Goal: Information Seeking & Learning: Find specific page/section

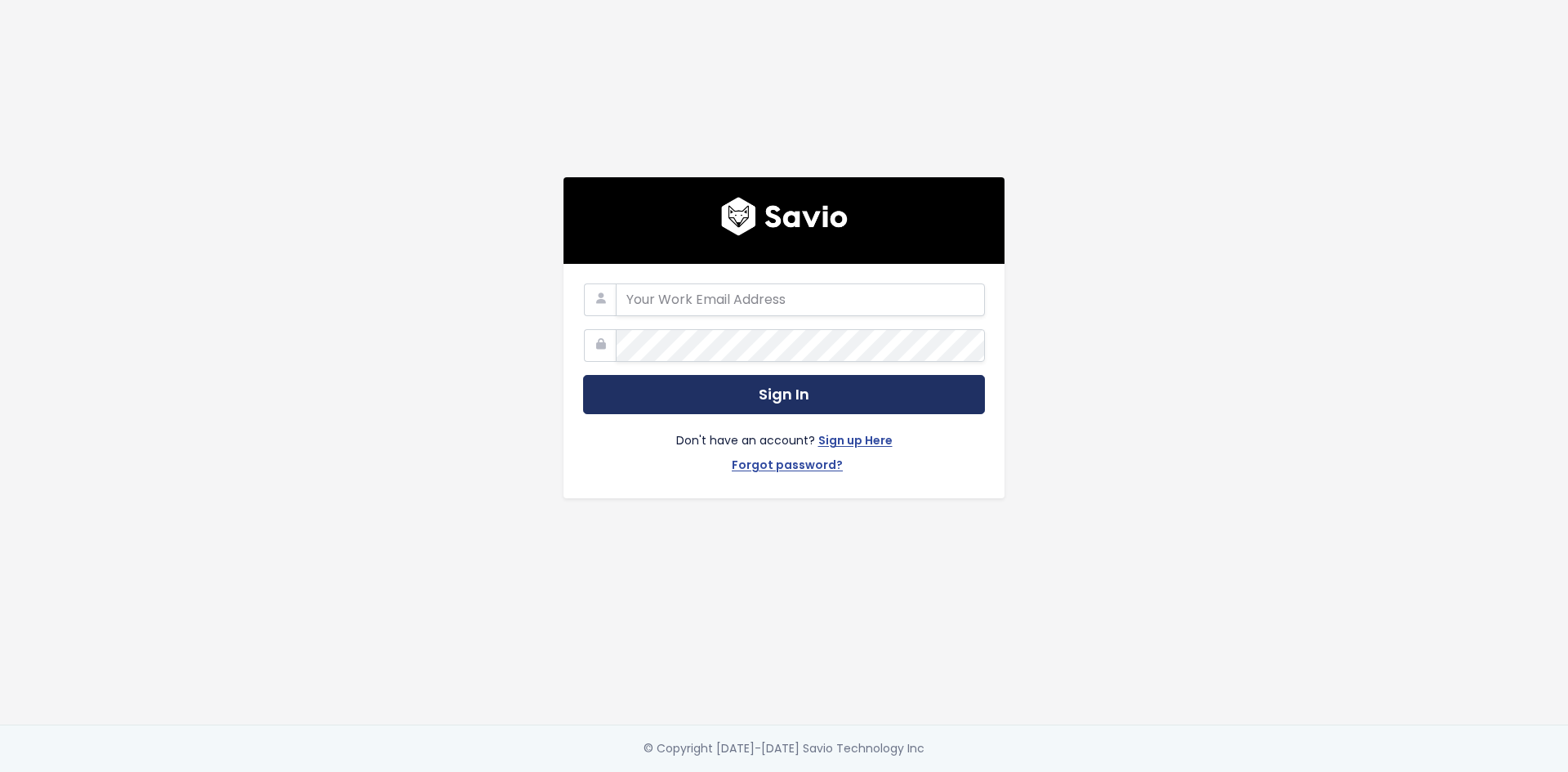
type input "[PERSON_NAME][EMAIL_ADDRESS][PERSON_NAME][DOMAIN_NAME]"
click at [787, 391] on button "Sign In" at bounding box center [784, 395] width 402 height 40
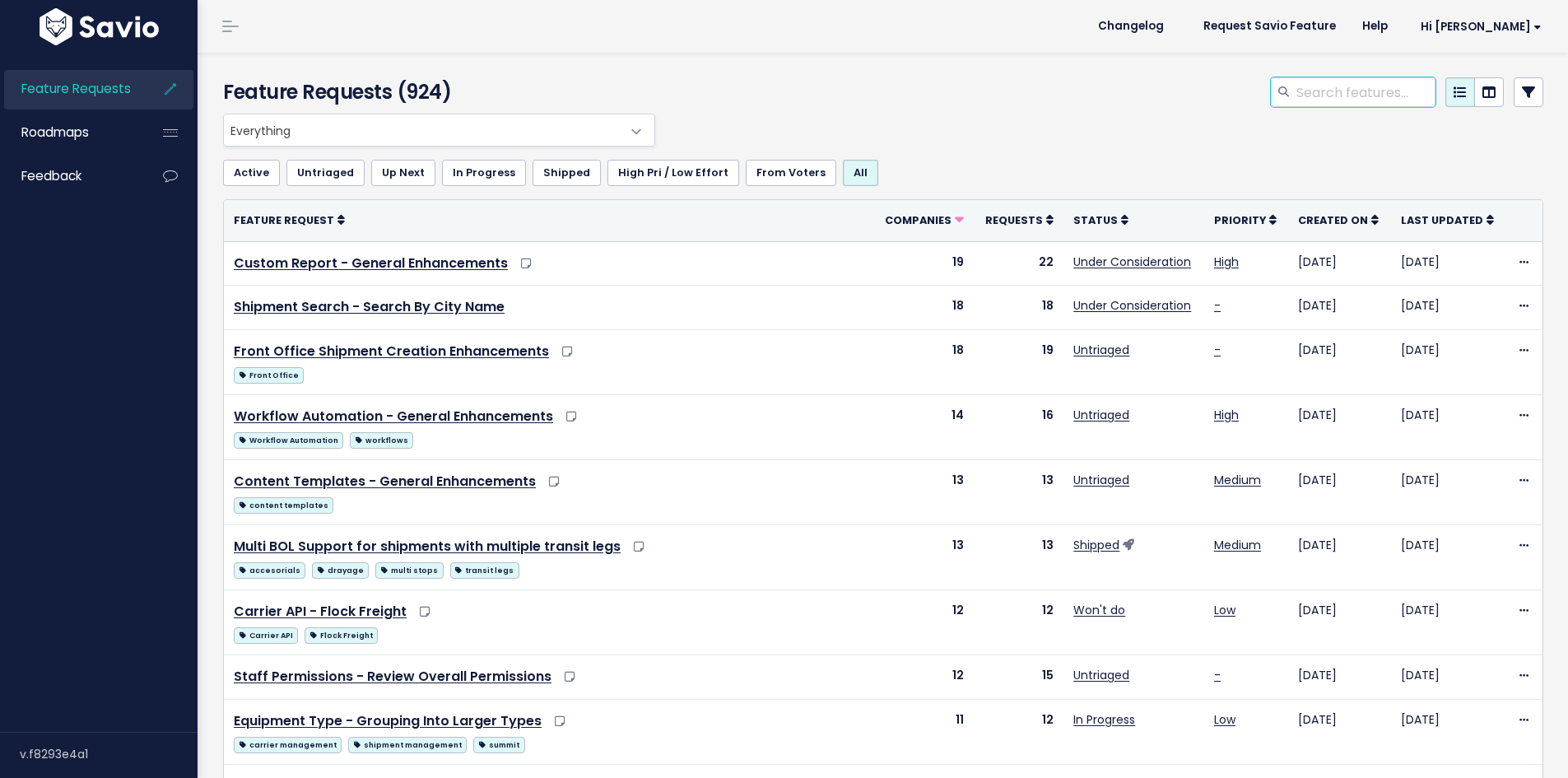
click at [1364, 102] on input "search" at bounding box center [1365, 93] width 141 height 30
type input "mileage stops"
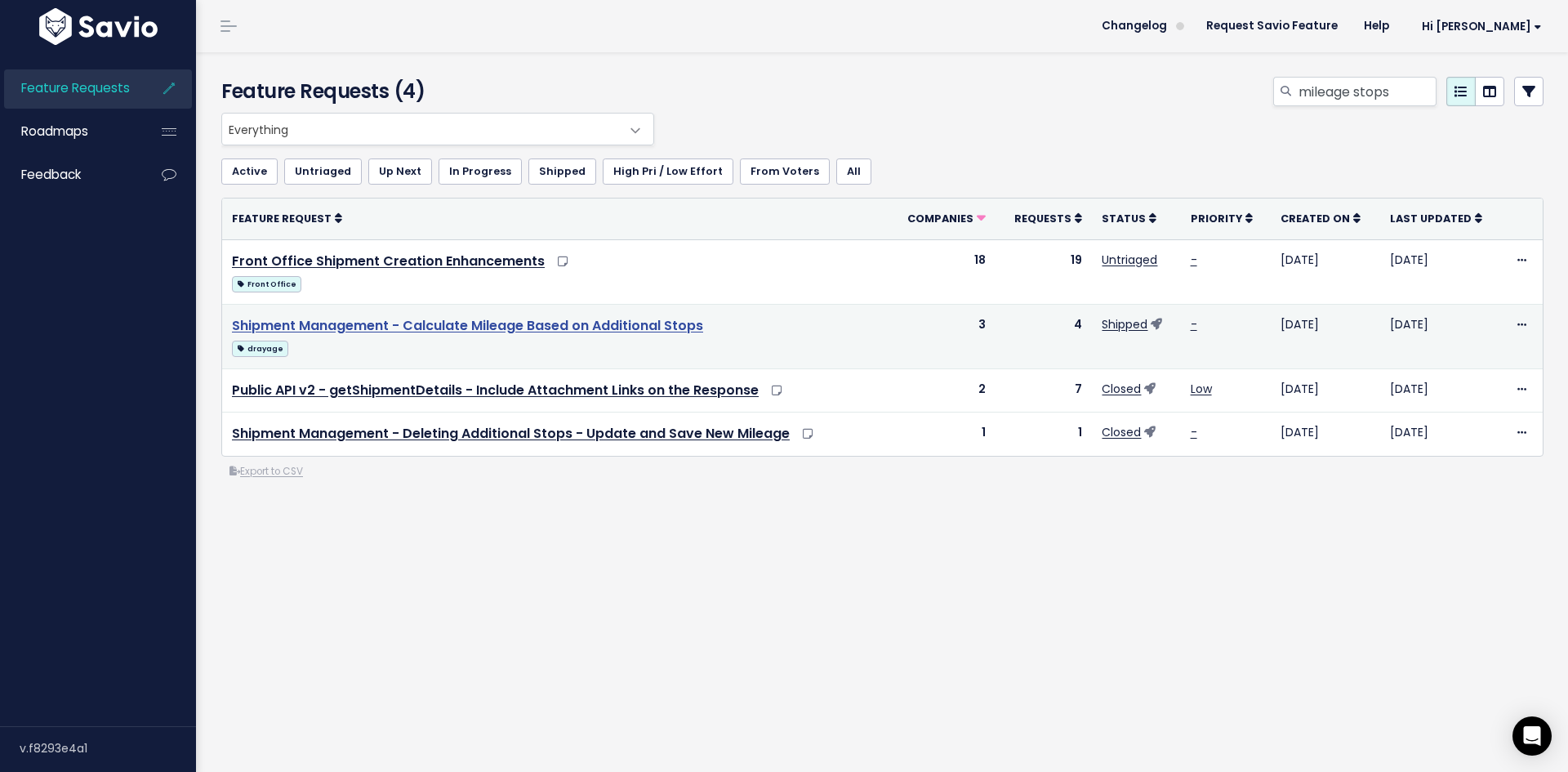
click at [316, 323] on link "Shipment Management - Calculate Mileage Based on Additional Stops" at bounding box center [468, 325] width 471 height 19
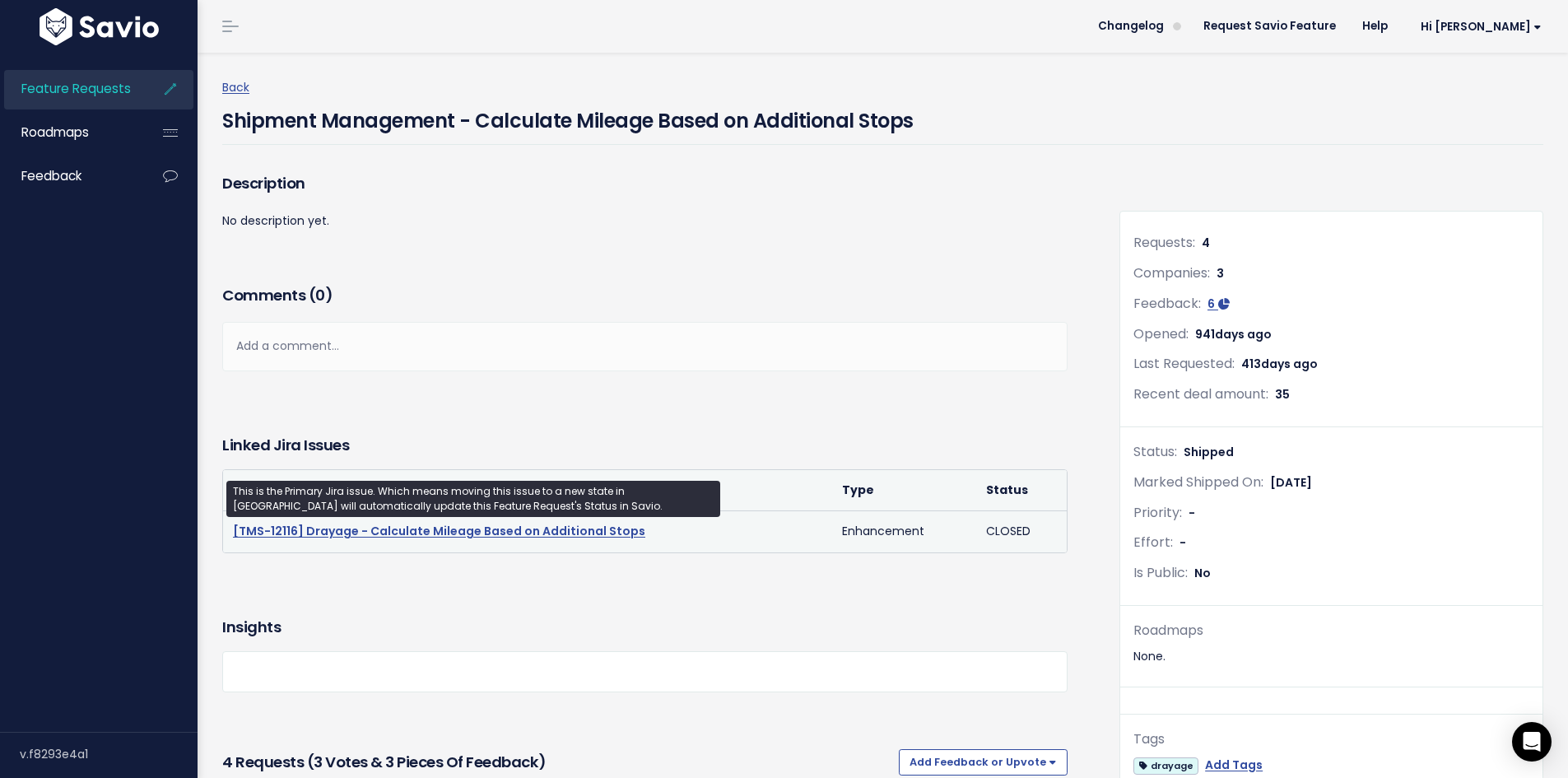
click at [289, 532] on link "[TMS-12116] Drayage - Calculate Mileage Based on Additional Stops" at bounding box center [439, 531] width 413 height 17
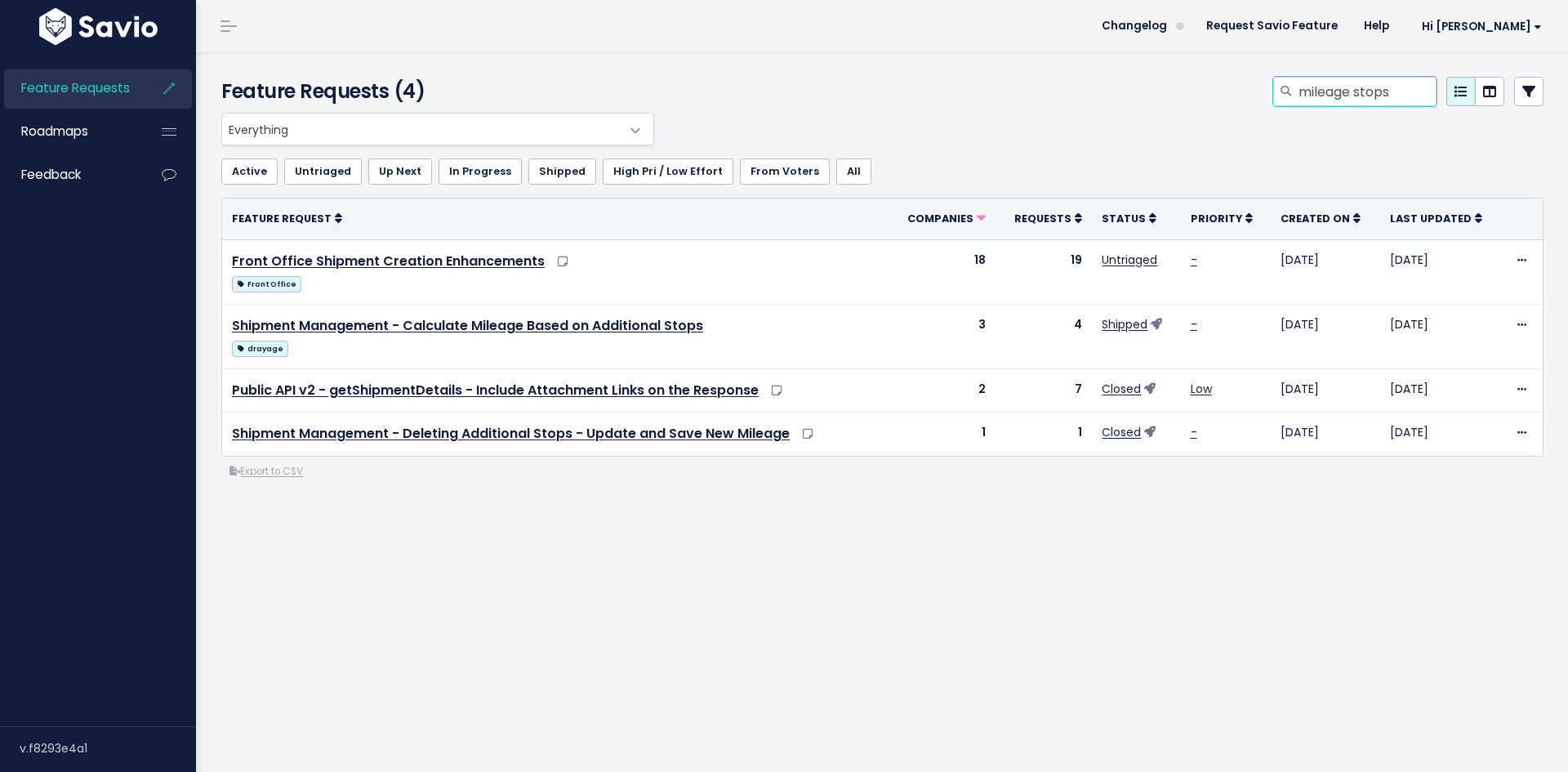
drag, startPoint x: 1345, startPoint y: 92, endPoint x: 1346, endPoint y: 100, distance: 8.1
click at [1345, 92] on input "mileage stops" at bounding box center [1367, 92] width 139 height 30
type input "mileage additional stops"
